Goal: Transaction & Acquisition: Purchase product/service

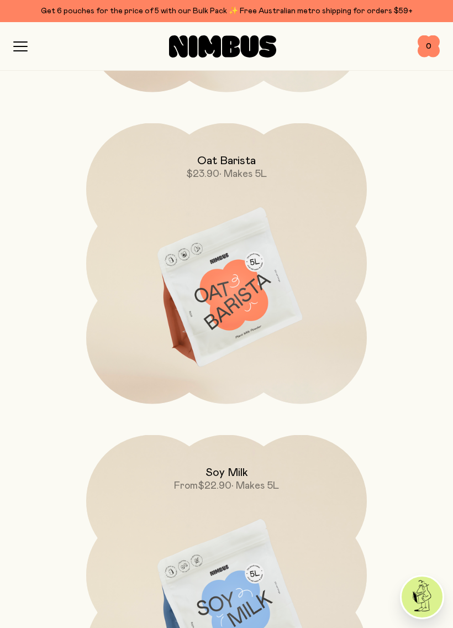
scroll to position [4712, 0]
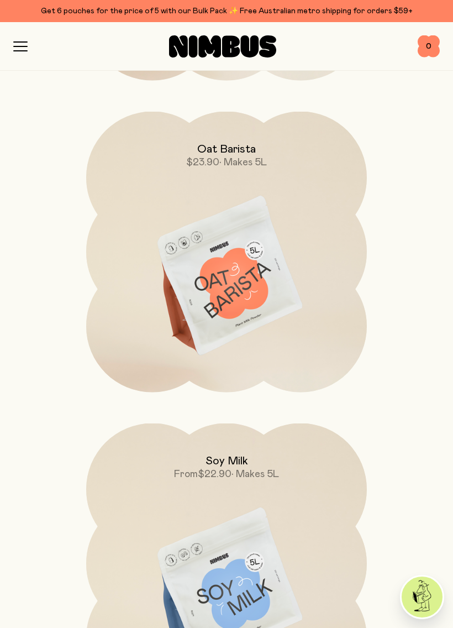
click at [221, 275] on img at bounding box center [226, 277] width 281 height 330
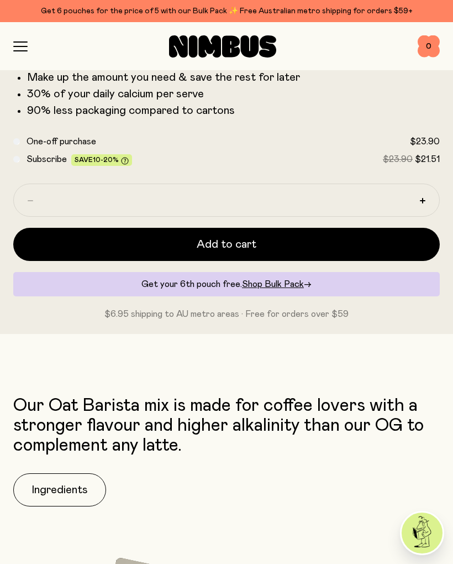
scroll to position [595, 0]
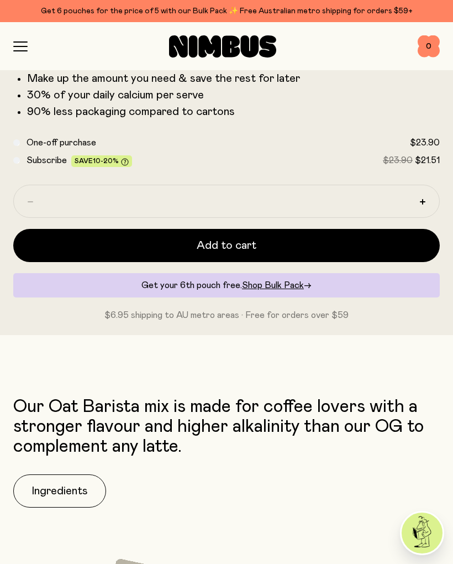
click at [243, 243] on span "Add to cart" at bounding box center [227, 245] width 60 height 15
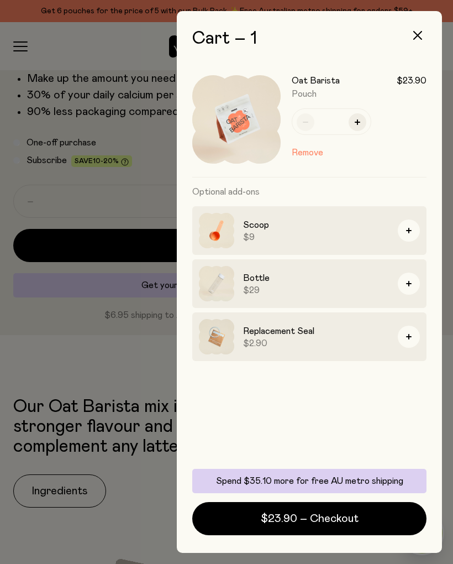
click at [399, 228] on button "button" at bounding box center [409, 231] width 22 height 22
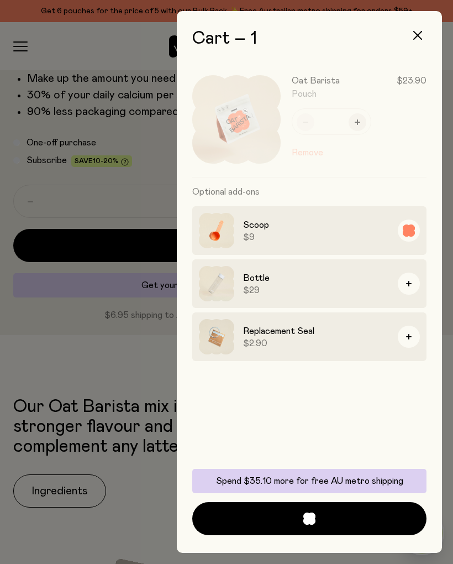
click at [398, 286] on button "button" at bounding box center [409, 284] width 22 height 22
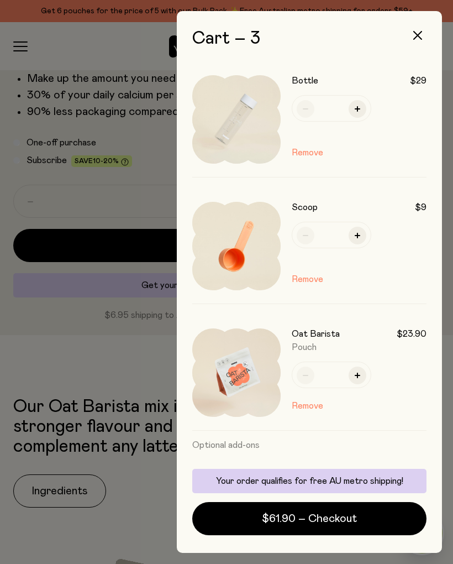
click at [355, 378] on button "button" at bounding box center [358, 376] width 18 height 18
click at [295, 373] on div "*" at bounding box center [332, 375] width 80 height 27
click at [301, 374] on button "button" at bounding box center [306, 376] width 18 height 18
type input "*"
click at [320, 518] on span "$61.90 – Checkout" at bounding box center [309, 518] width 95 height 15
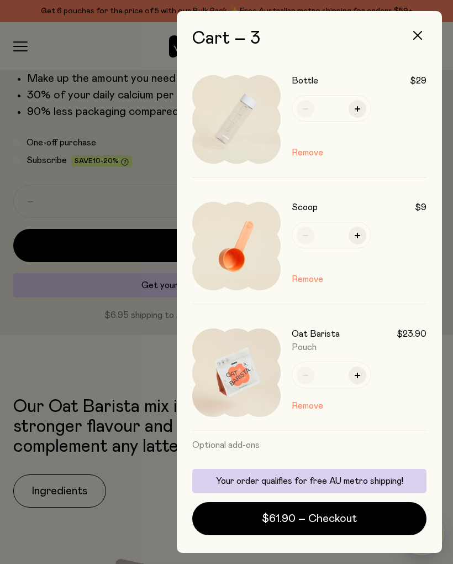
click at [325, 518] on span "$61.90 – Checkout" at bounding box center [309, 518] width 95 height 15
